Goal: Task Accomplishment & Management: Use online tool/utility

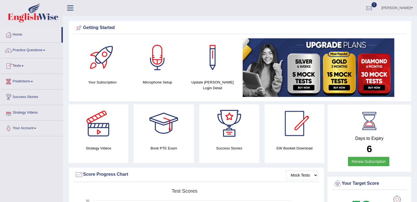
click at [22, 66] on link "Tests" at bounding box center [31, 65] width 62 height 14
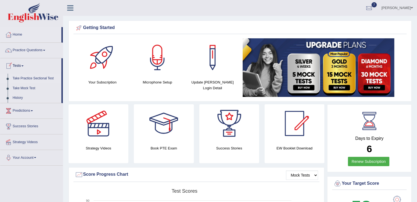
click at [36, 78] on link "Take Practice Sectional Test" at bounding box center [35, 79] width 51 height 10
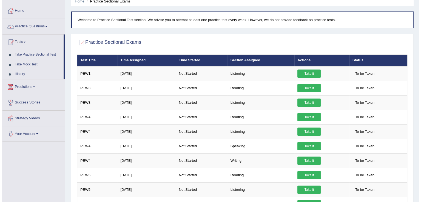
scroll to position [24, 0]
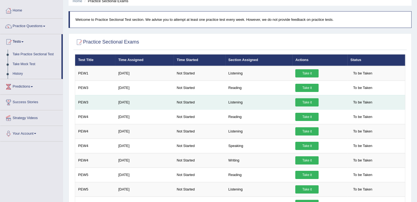
click at [297, 104] on link "Take it" at bounding box center [306, 102] width 23 height 8
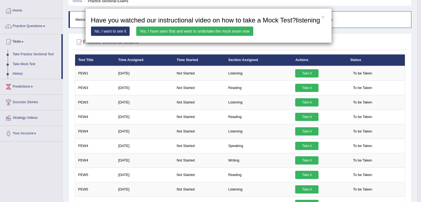
click at [237, 28] on link "Yes, I have seen that and want to undertake the mock exam now" at bounding box center [194, 31] width 117 height 9
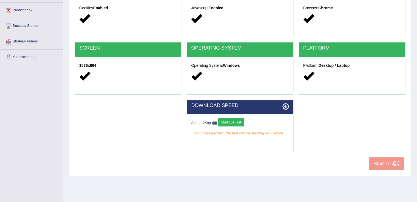
scroll to position [85, 0]
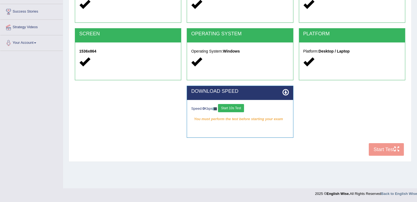
click at [237, 109] on button "Start 10s Test" at bounding box center [231, 108] width 26 height 8
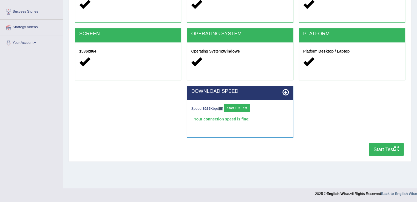
click at [383, 150] on button "Start Test" at bounding box center [385, 149] width 35 height 13
